Goal: Information Seeking & Learning: Learn about a topic

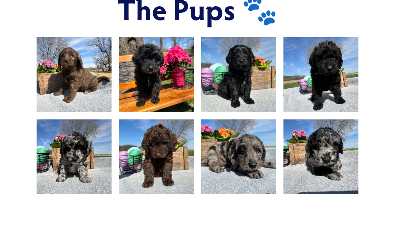
scroll to position [467, 0]
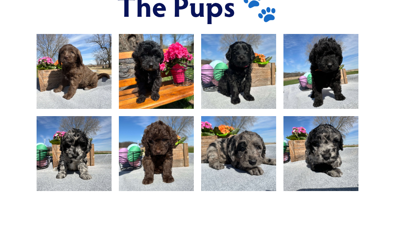
click at [71, 127] on img at bounding box center [74, 154] width 100 height 75
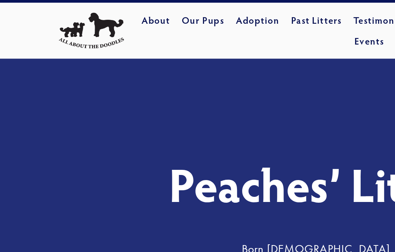
scroll to position [0, 0]
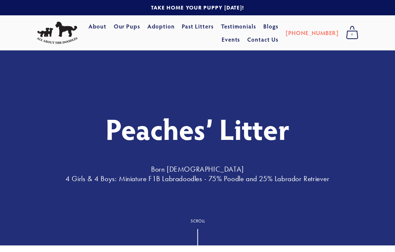
click at [106, 28] on link "About" at bounding box center [98, 26] width 18 height 13
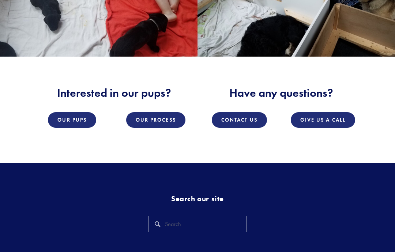
scroll to position [868, 0]
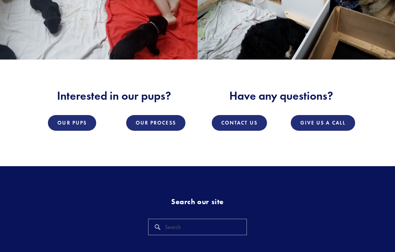
click at [68, 115] on link "Our Pups" at bounding box center [72, 123] width 48 height 16
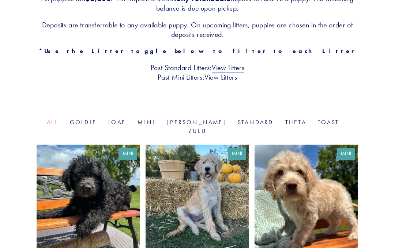
scroll to position [171, 0]
click at [152, 119] on link "Mini" at bounding box center [147, 122] width 18 height 7
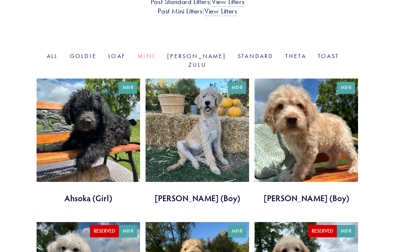
scroll to position [238, 0]
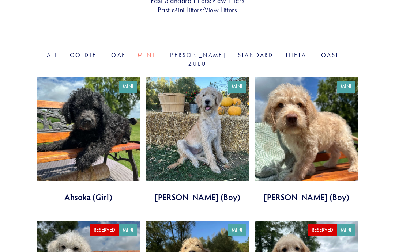
click at [90, 105] on link at bounding box center [89, 140] width 104 height 125
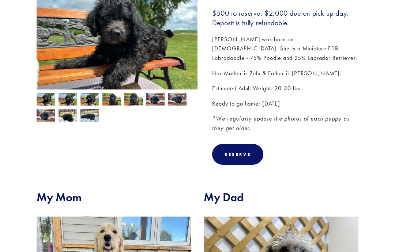
scroll to position [97, 0]
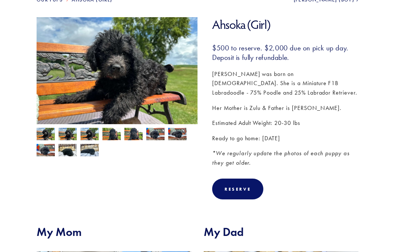
click at [69, 135] on img at bounding box center [68, 135] width 18 height 14
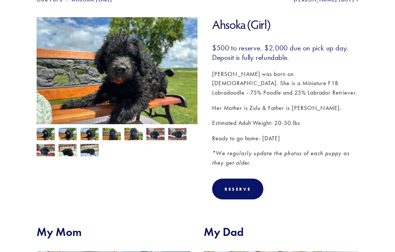
scroll to position [97, 0]
click at [46, 135] on img at bounding box center [46, 135] width 18 height 14
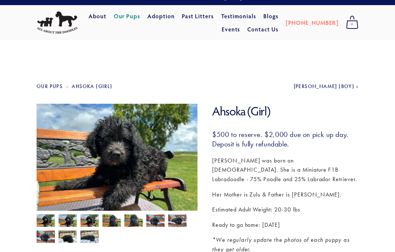
scroll to position [12, 0]
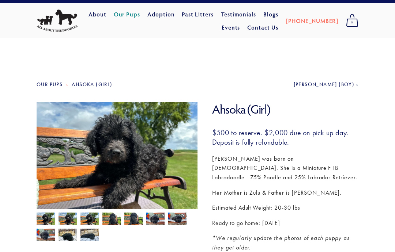
click at [349, 87] on span "Luke Skywalker (Boy)" at bounding box center [324, 85] width 61 height 6
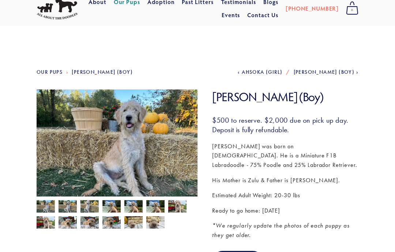
scroll to position [25, 0]
click at [351, 75] on span "[PERSON_NAME] (Boy)" at bounding box center [324, 72] width 61 height 6
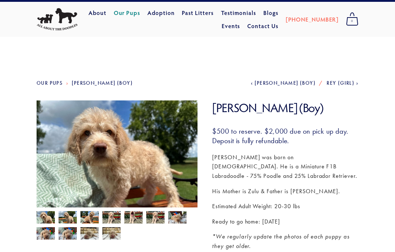
scroll to position [18, 0]
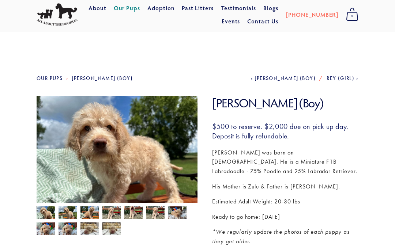
click at [345, 81] on span "Rey (Girl)" at bounding box center [341, 79] width 28 height 6
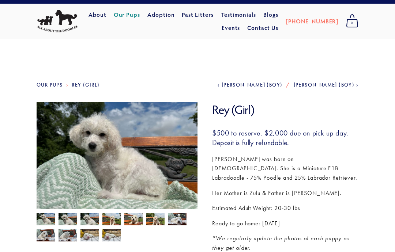
scroll to position [12, 0]
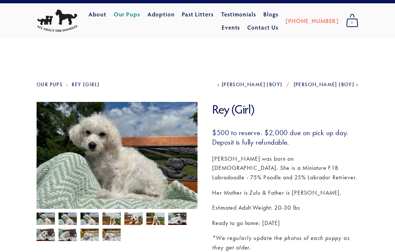
click at [348, 84] on span "[PERSON_NAME] (Boy)" at bounding box center [324, 85] width 61 height 6
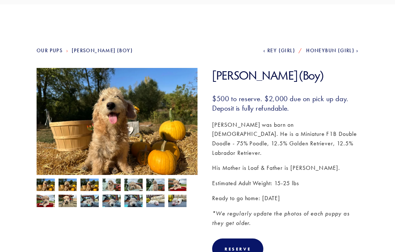
scroll to position [47, 0]
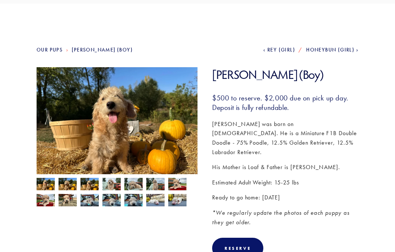
click at [352, 47] on section "Our Pups Hayden (Boy) Previous Rey (Girl) Next Honeybun (Girl) Hayden (Boy)" at bounding box center [197, 241] width 395 height 474
click at [349, 51] on span "Honeybun (Girl)" at bounding box center [330, 50] width 48 height 6
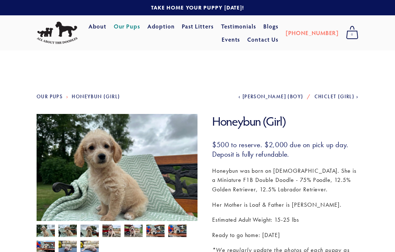
click at [352, 97] on span "Chiclet (Girl)" at bounding box center [335, 97] width 40 height 6
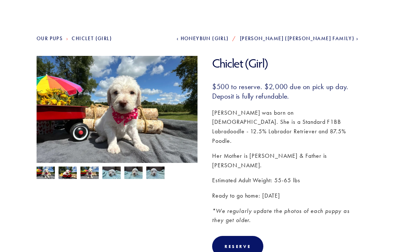
scroll to position [57, 0]
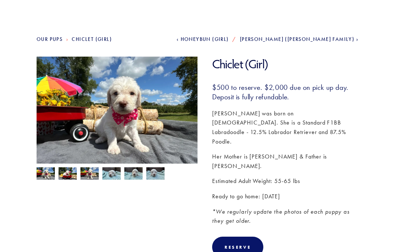
click at [342, 39] on span "[PERSON_NAME] ([PERSON_NAME] Family)" at bounding box center [297, 40] width 114 height 6
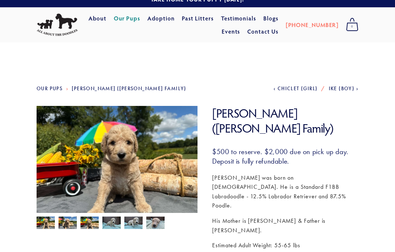
scroll to position [20, 0]
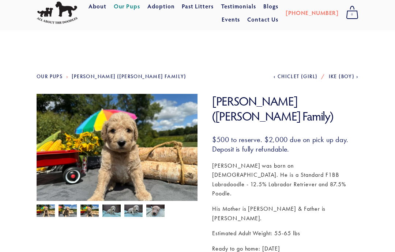
click at [346, 76] on span "Ike (Boy)" at bounding box center [342, 77] width 26 height 6
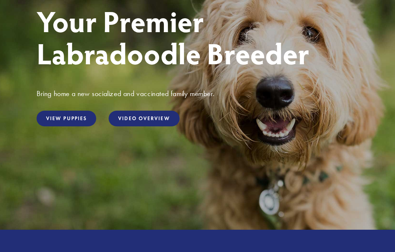
scroll to position [108, 0]
click at [64, 117] on link "View Puppies" at bounding box center [67, 119] width 60 height 16
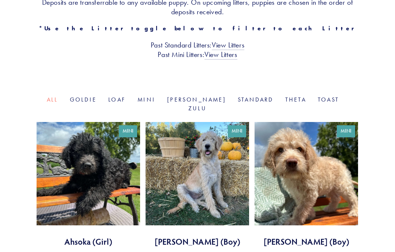
scroll to position [194, 0]
click at [155, 96] on link "Mini" at bounding box center [147, 99] width 18 height 7
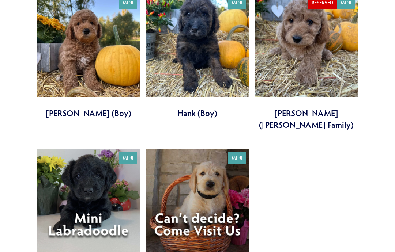
scroll to position [1053, 0]
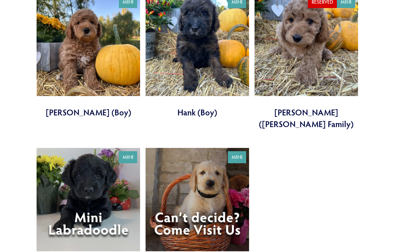
click at [200, 172] on link at bounding box center [198, 210] width 104 height 125
